Goal: Task Accomplishment & Management: Manage account settings

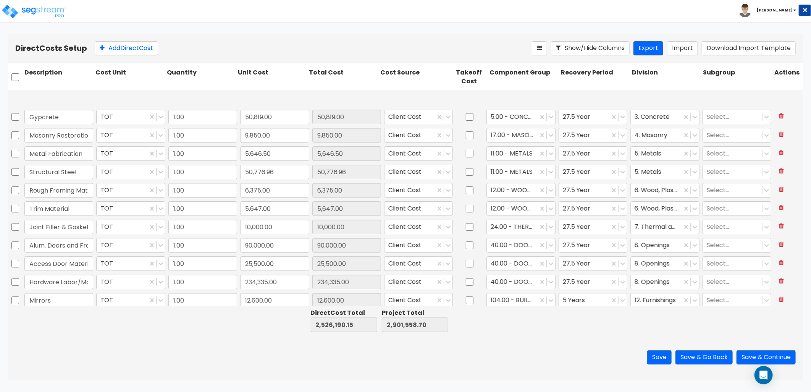
type input "1.00"
type input "25,175.00"
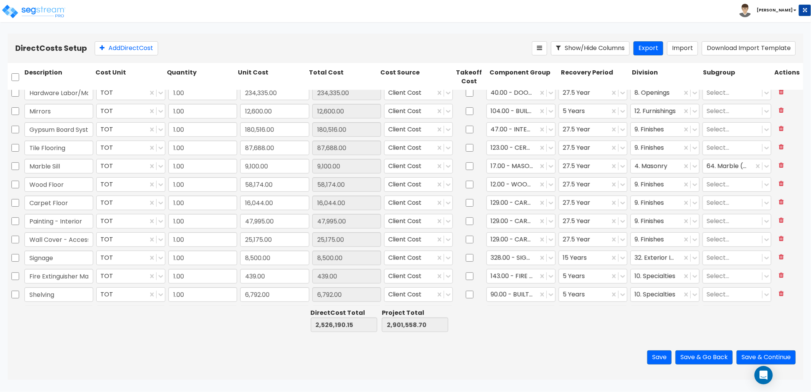
type input "1.00"
type input "90,000.00"
type input "1.00"
type input "25,500.00"
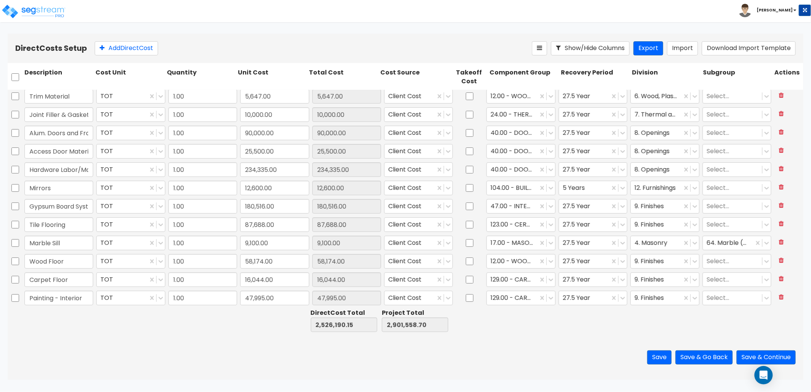
type input "1.00"
type input "9,850.00"
type input "1.00"
type input "5,646.50"
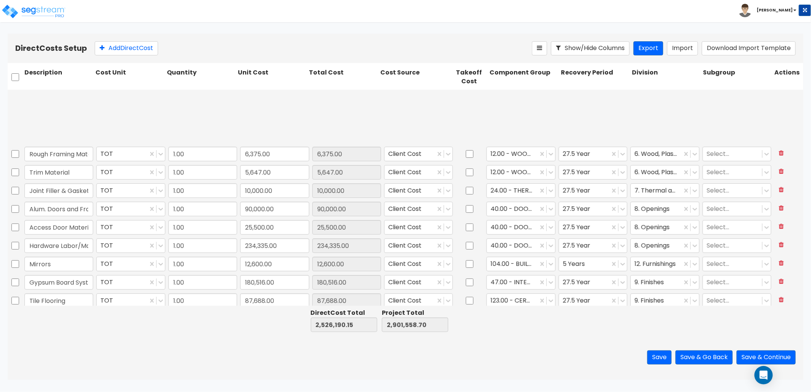
type input "1.00"
type input "18,298.00"
type input "1.00"
type input "5,219.00"
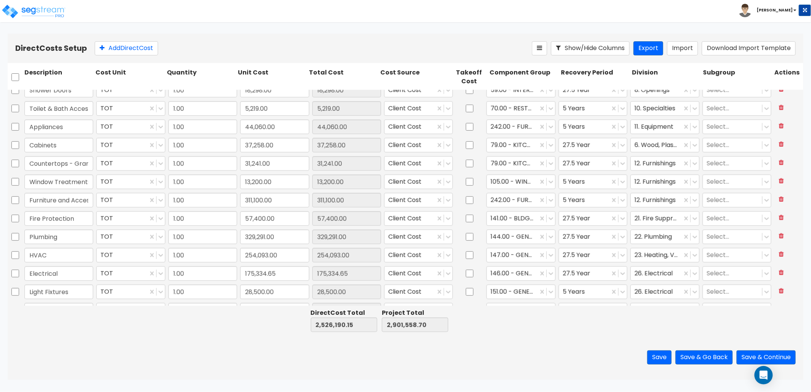
scroll to position [444, 0]
type input "1.00"
type input "8,500.00"
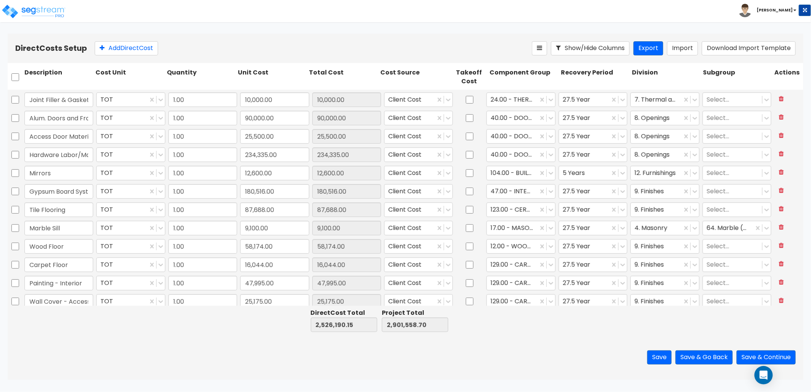
scroll to position [170, 0]
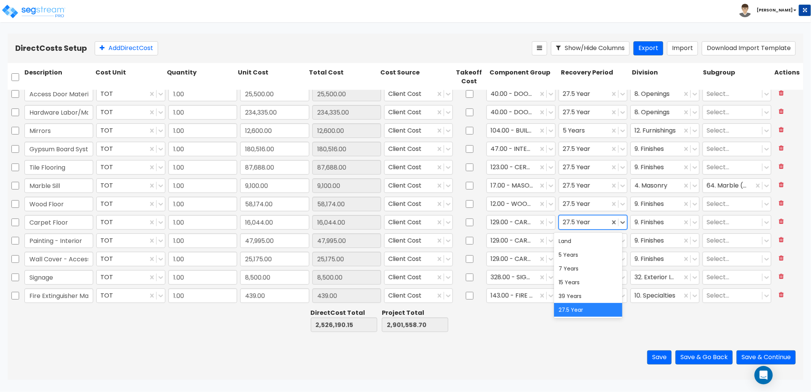
click at [591, 223] on div at bounding box center [584, 222] width 43 height 10
click at [579, 252] on div "5 Years" at bounding box center [588, 255] width 68 height 14
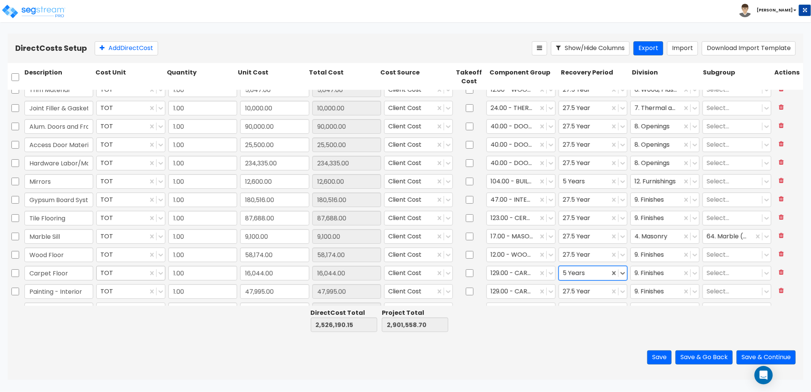
type input "1.00"
type input "5,646.50"
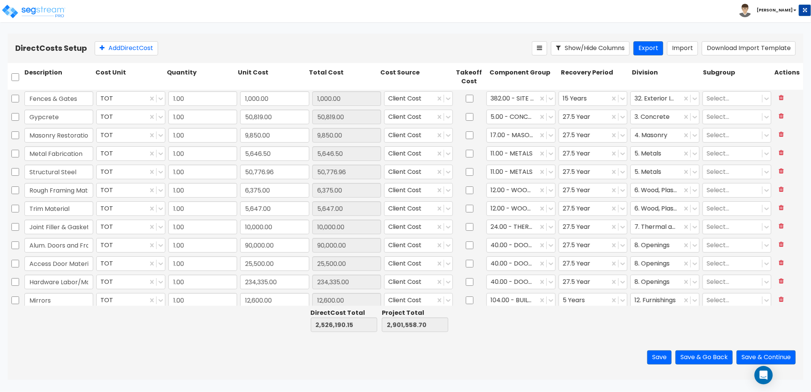
type input "1.00"
type input "16,044.00"
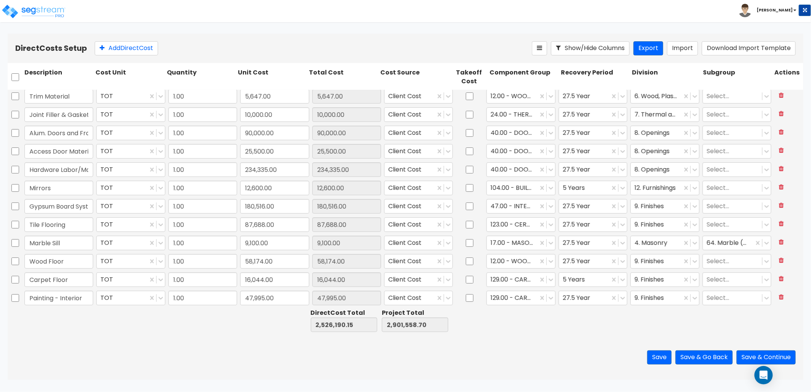
scroll to position [127, 0]
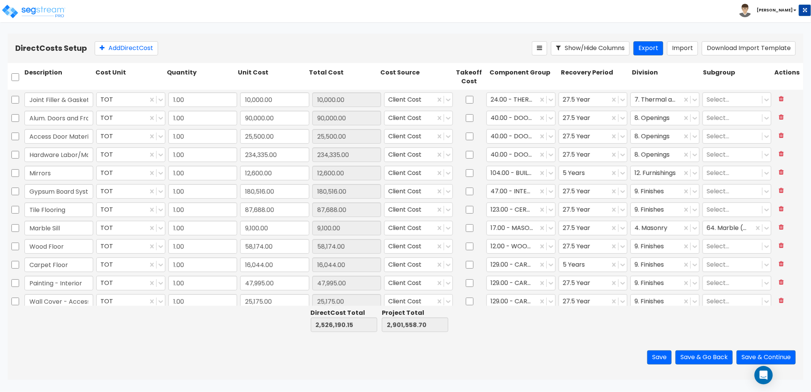
type input "1.00"
type input "50,776.96"
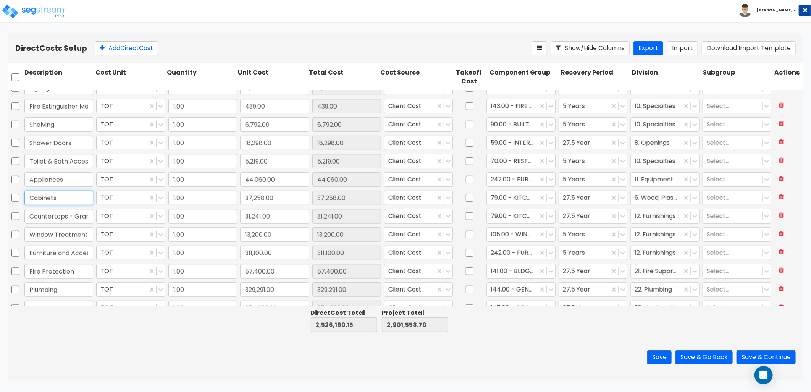
drag, startPoint x: 71, startPoint y: 196, endPoint x: 0, endPoint y: 203, distance: 71.4
click at [0, 203] on html "Toggle navigation To Worksheet Indirect Costs Setup Direct Costs Setup Zack x" at bounding box center [405, 190] width 811 height 380
click at [76, 203] on input "Cabinets" at bounding box center [58, 198] width 69 height 15
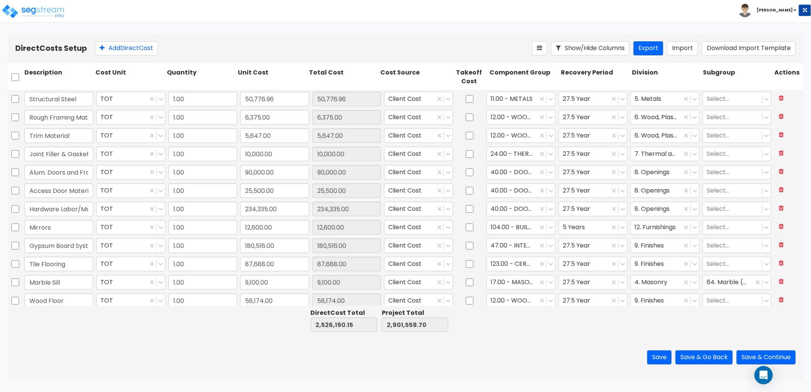
scroll to position [85, 0]
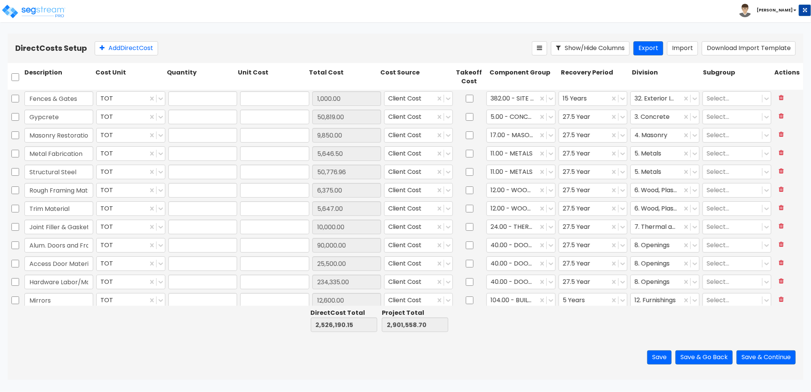
type input "1.00"
type input "1,000.00"
type input "1.00"
type input "50,819.00"
type input "1.00"
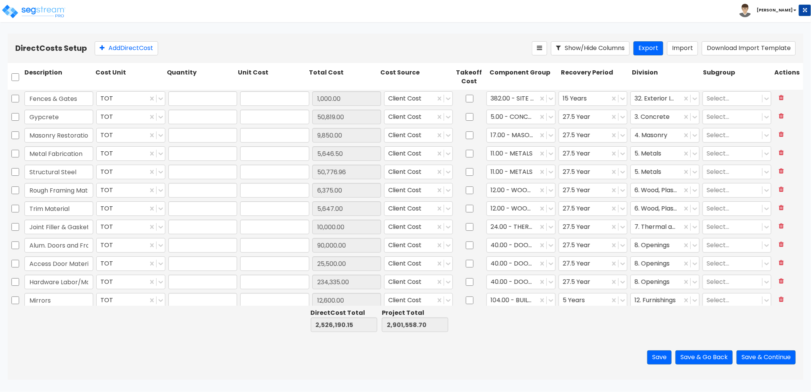
type input "9,850.00"
type input "1.00"
type input "5,646.50"
type input "1.00"
type input "50,776.96"
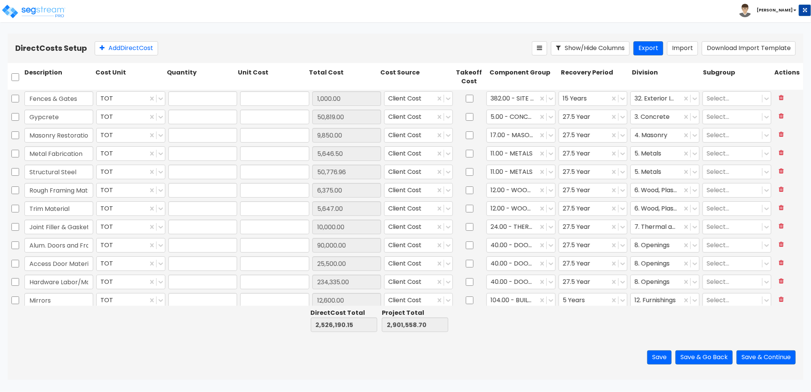
type input "1.00"
type input "6,375.00"
type input "1.00"
type input "5,647.00"
type input "1.00"
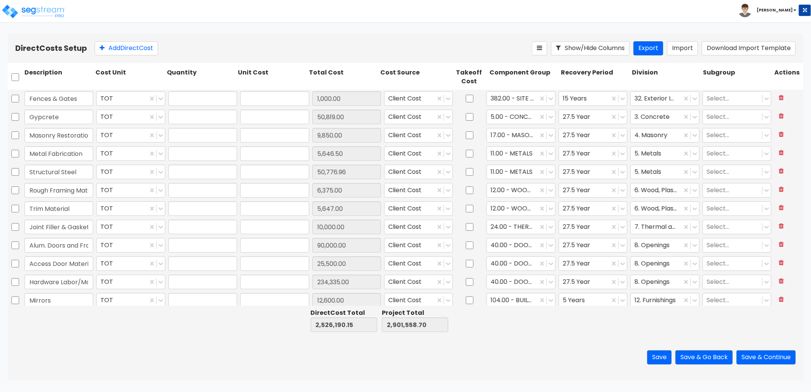
type input "10,000.00"
type input "1.00"
type input "90,000.00"
type input "1.00"
type input "25,500.00"
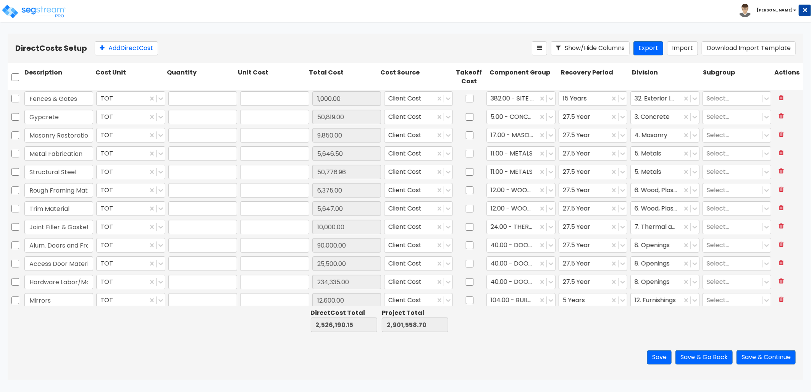
type input "1.00"
type input "234,335.00"
type input "1.00"
type input "12,600.00"
type input "1.00"
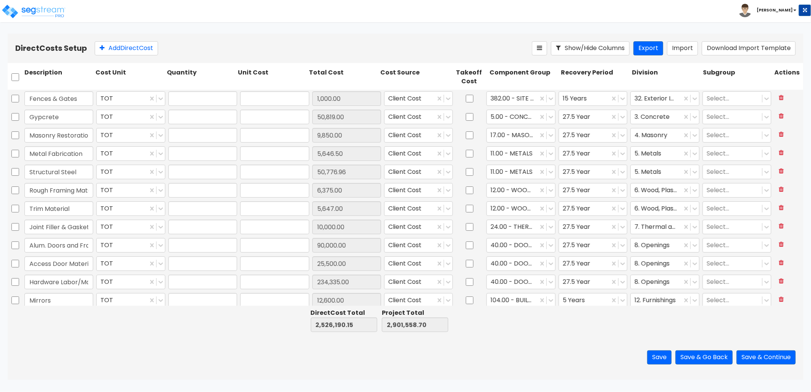
type input "180,516.00"
type input "1.00"
type input "87,688.00"
type input "1.00"
type input "9,100.00"
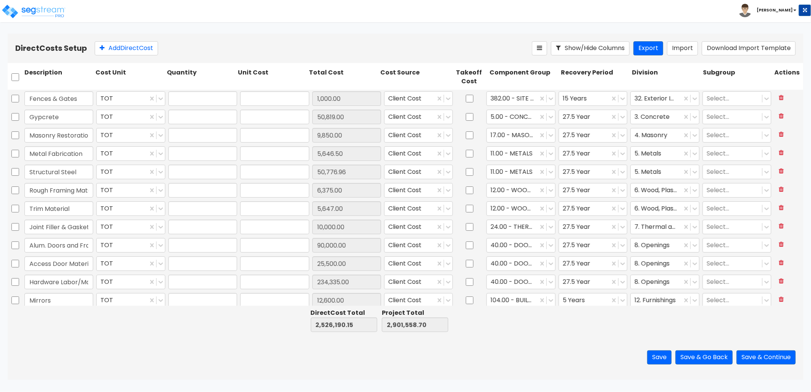
type input "1.00"
type input "58,174.00"
type input "1.00"
type input "16,044.00"
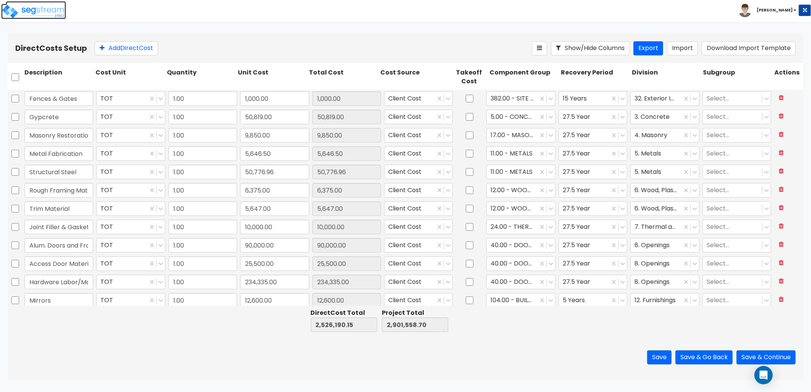
click at [52, 17] on img at bounding box center [33, 11] width 65 height 15
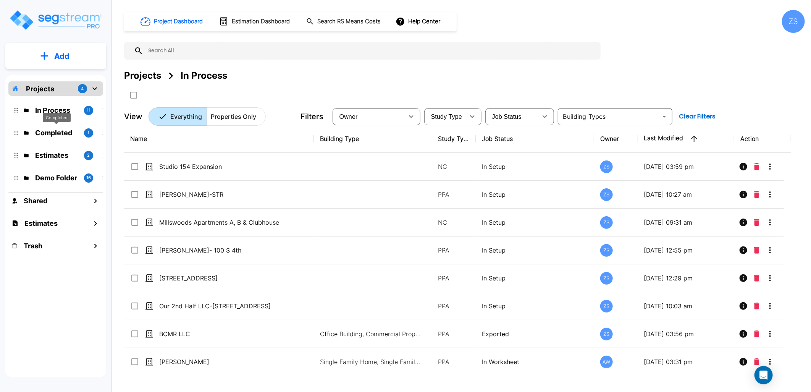
click at [47, 137] on p "Completed" at bounding box center [56, 133] width 43 height 10
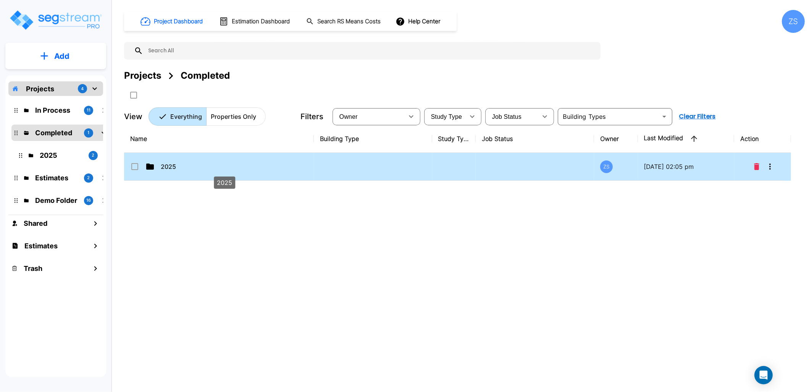
click at [189, 168] on p "2025" at bounding box center [224, 166] width 127 height 9
checkbox input "true"
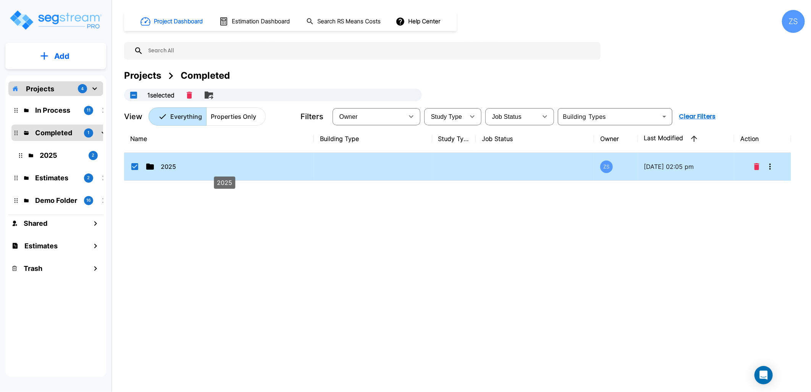
click at [189, 168] on p "2025" at bounding box center [224, 166] width 127 height 9
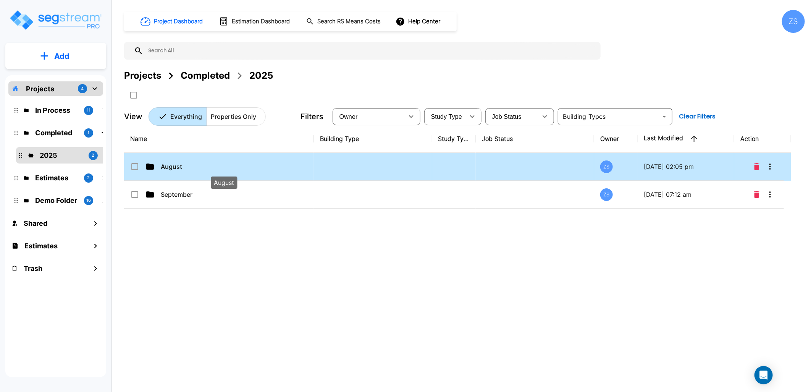
click at [186, 170] on p "August" at bounding box center [224, 166] width 127 height 9
checkbox input "true"
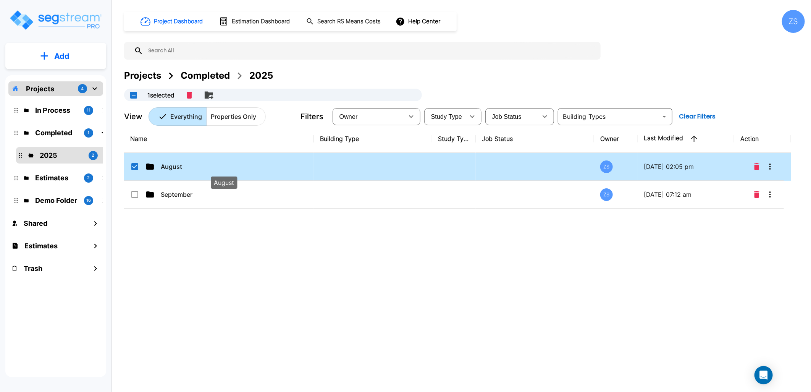
click at [186, 170] on p "August" at bounding box center [224, 166] width 127 height 9
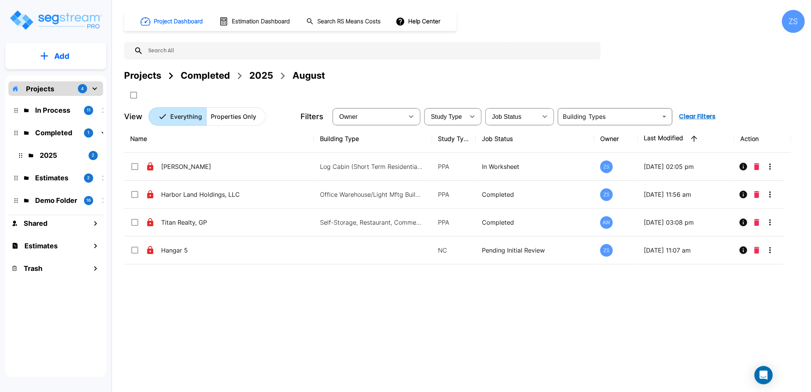
click at [254, 74] on div "2025" at bounding box center [261, 76] width 24 height 14
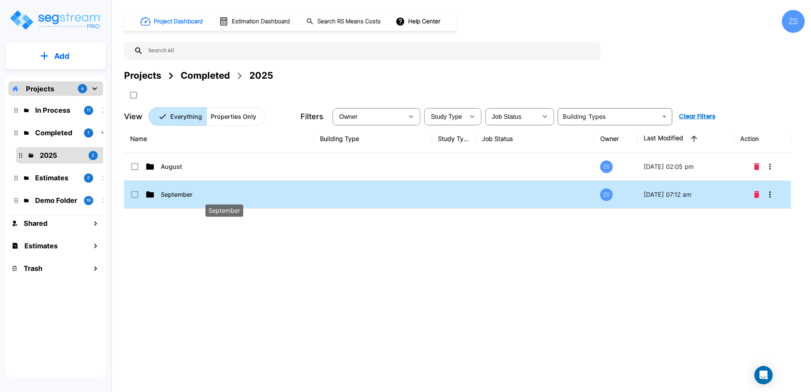
click at [167, 192] on p "September" at bounding box center [224, 194] width 127 height 9
checkbox input "true"
click at [167, 192] on p "September" at bounding box center [224, 194] width 127 height 9
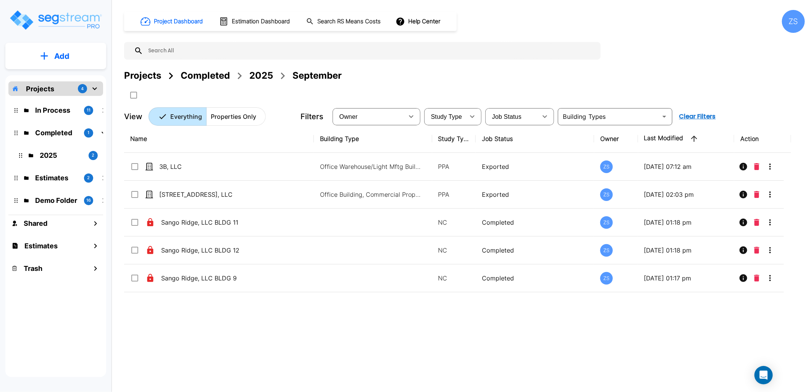
click at [259, 77] on div "2025" at bounding box center [261, 76] width 24 height 14
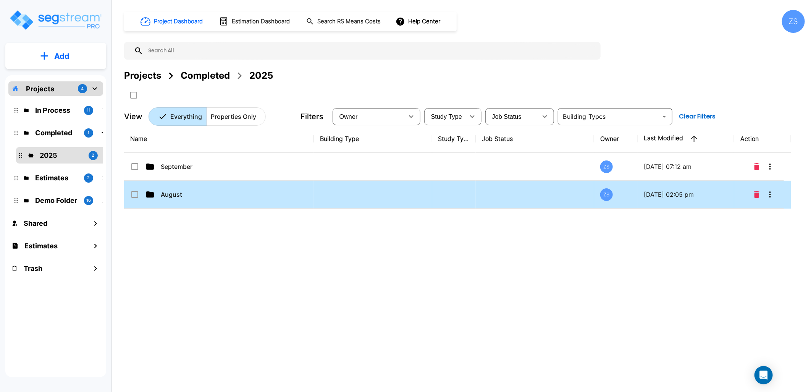
click at [179, 192] on p "August" at bounding box center [224, 194] width 127 height 9
checkbox input "true"
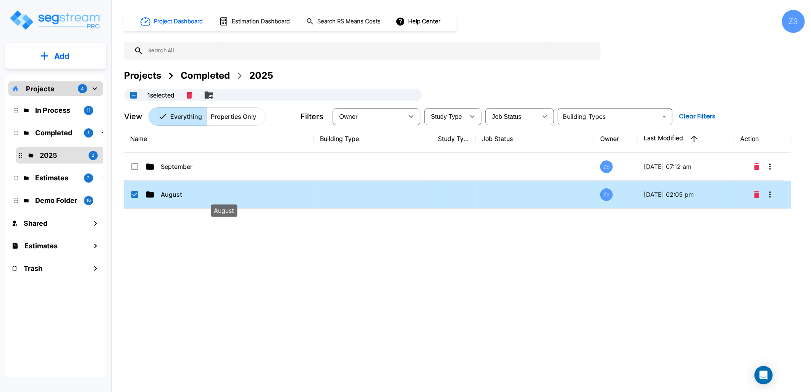
click at [181, 192] on p "August" at bounding box center [224, 194] width 127 height 9
